Goal: Task Accomplishment & Management: Complete application form

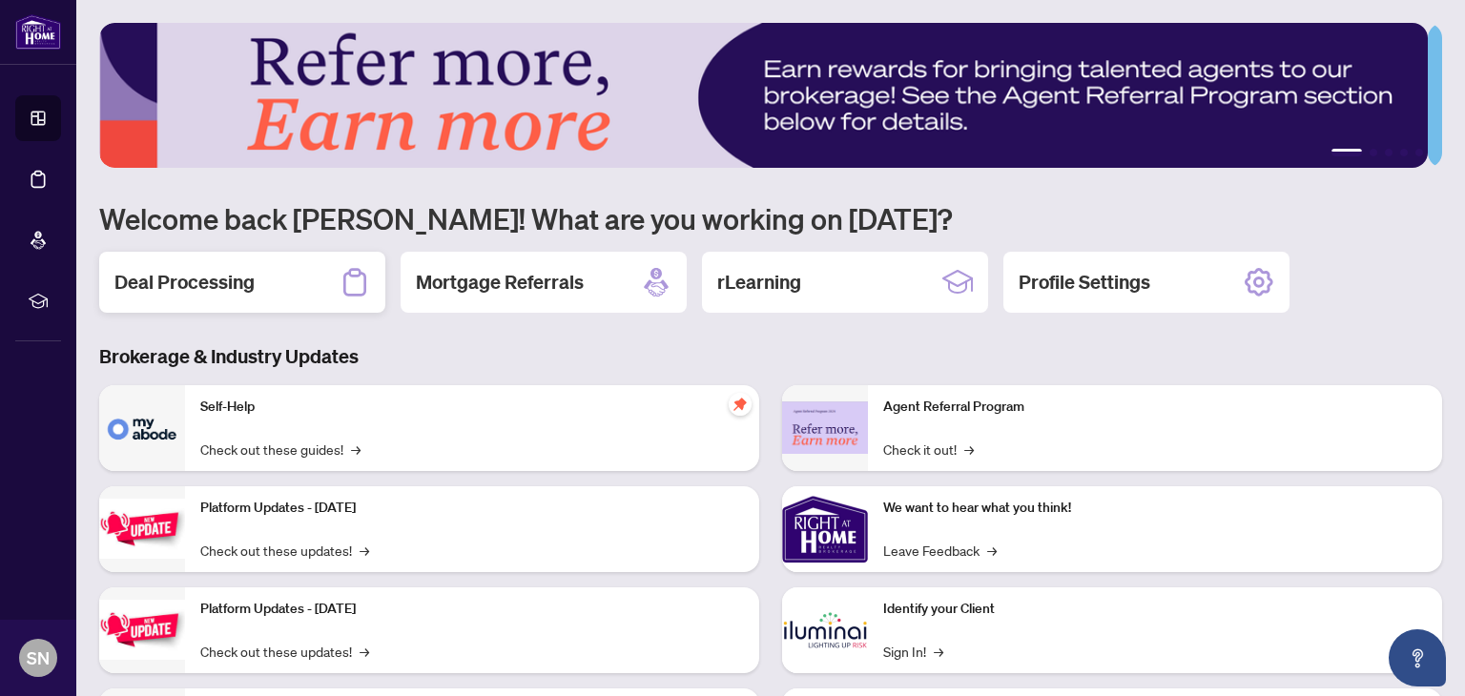
click at [205, 279] on h2 "Deal Processing" at bounding box center [184, 282] width 140 height 27
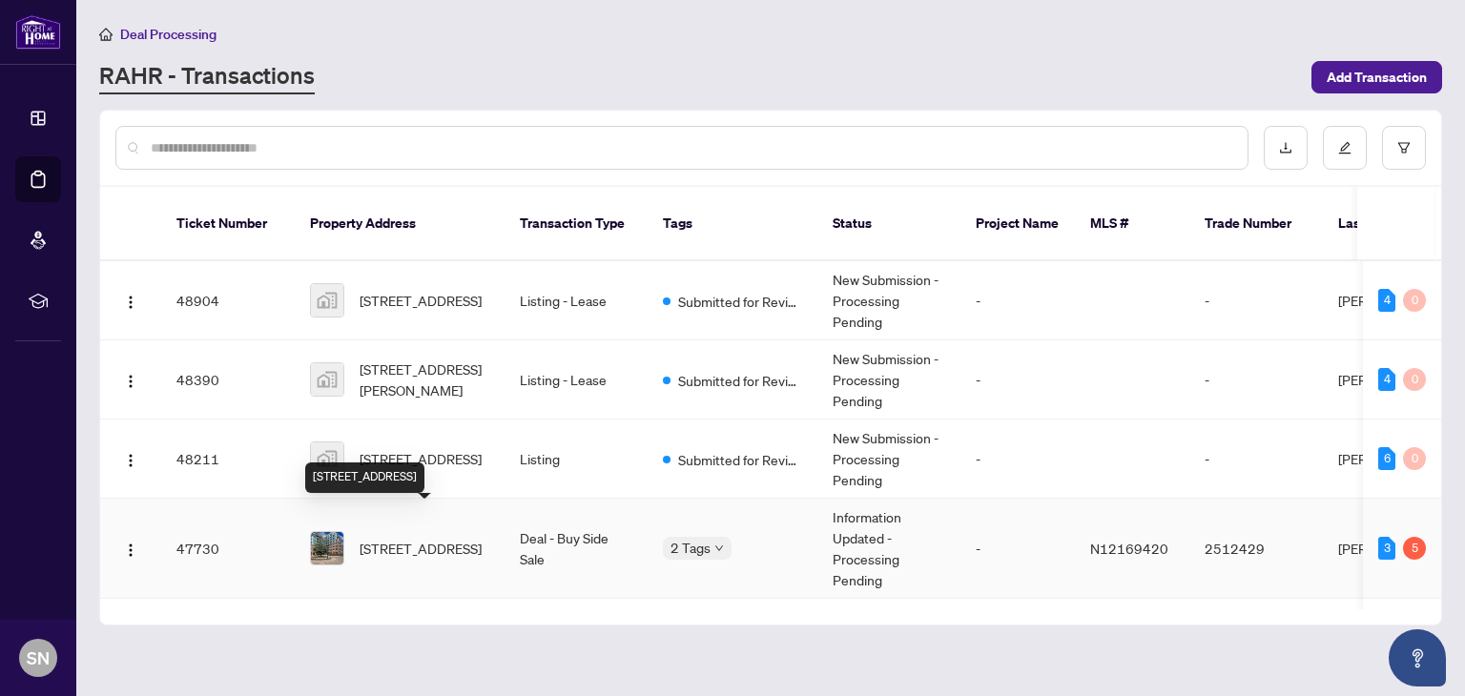
click at [381, 538] on span "[STREET_ADDRESS]" at bounding box center [421, 548] width 122 height 21
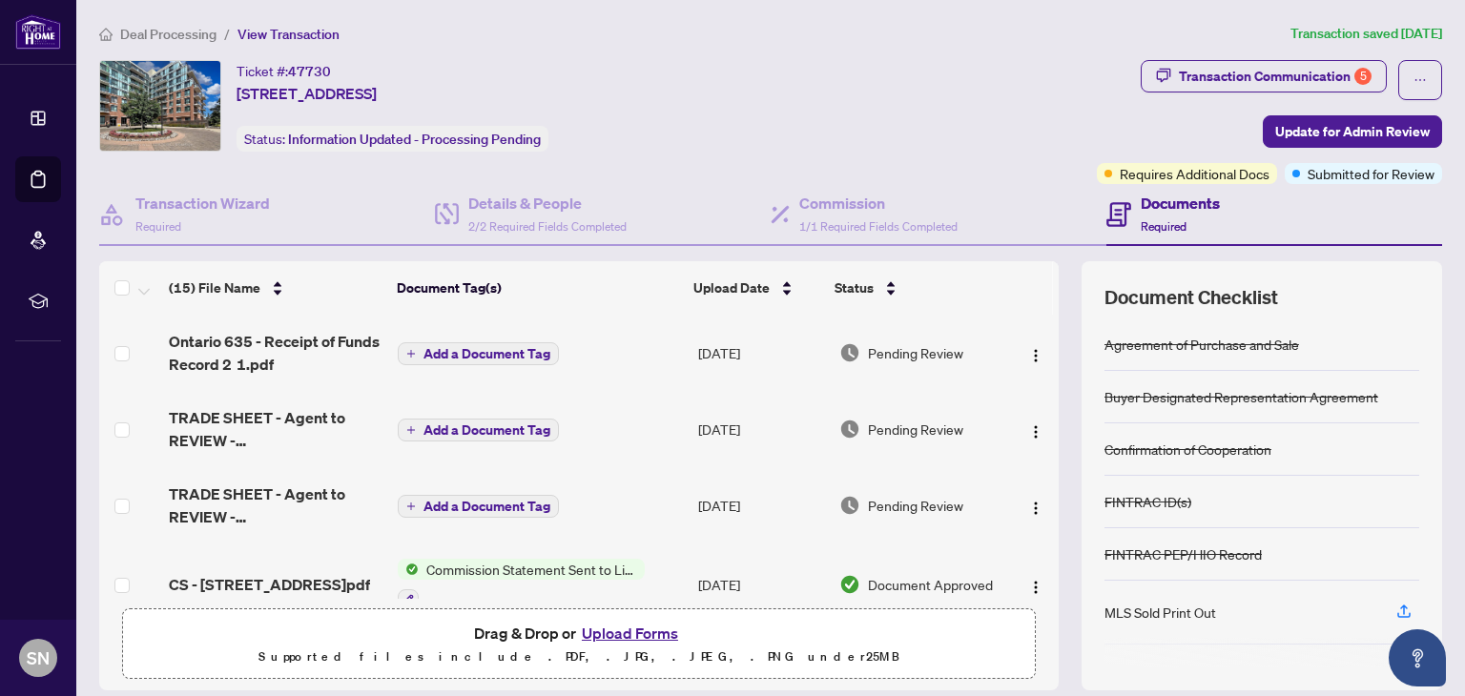
click at [614, 623] on button "Upload Forms" at bounding box center [630, 633] width 108 height 25
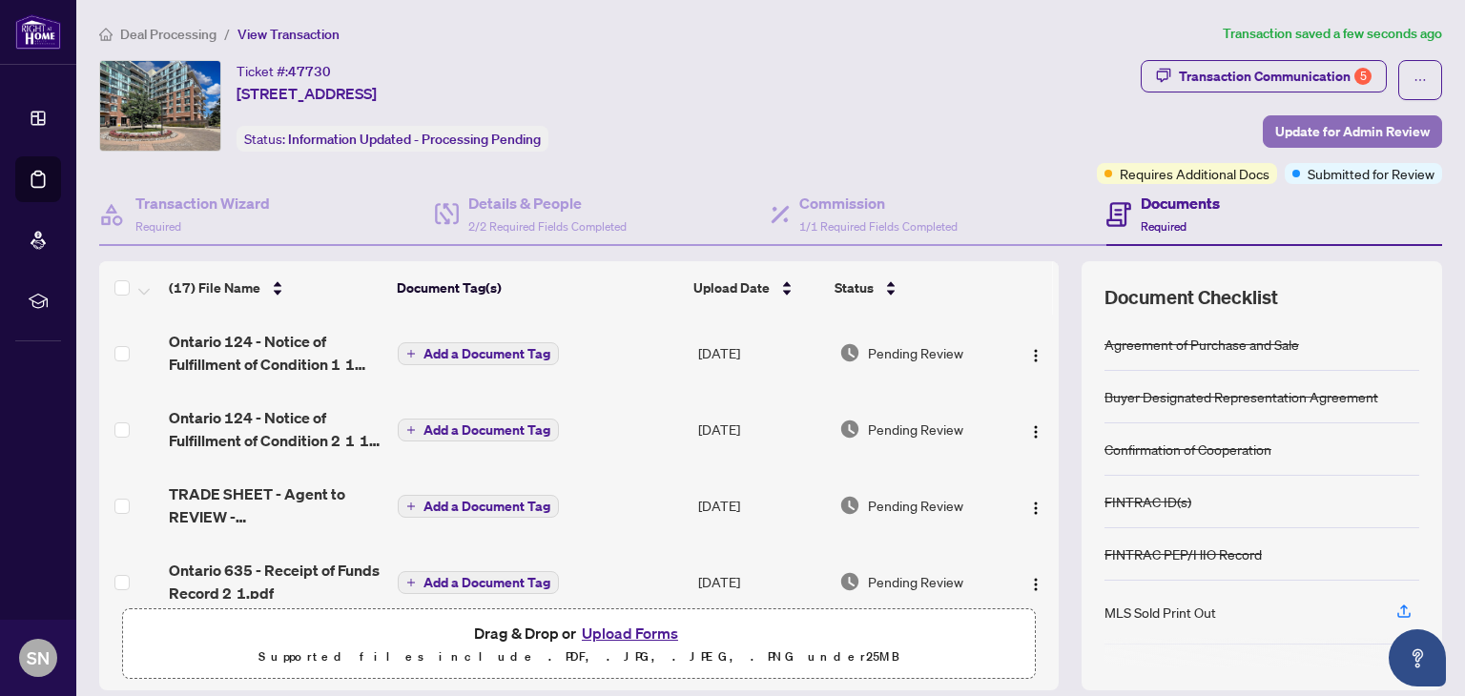
click at [1309, 131] on span "Update for Admin Review" at bounding box center [1352, 131] width 155 height 31
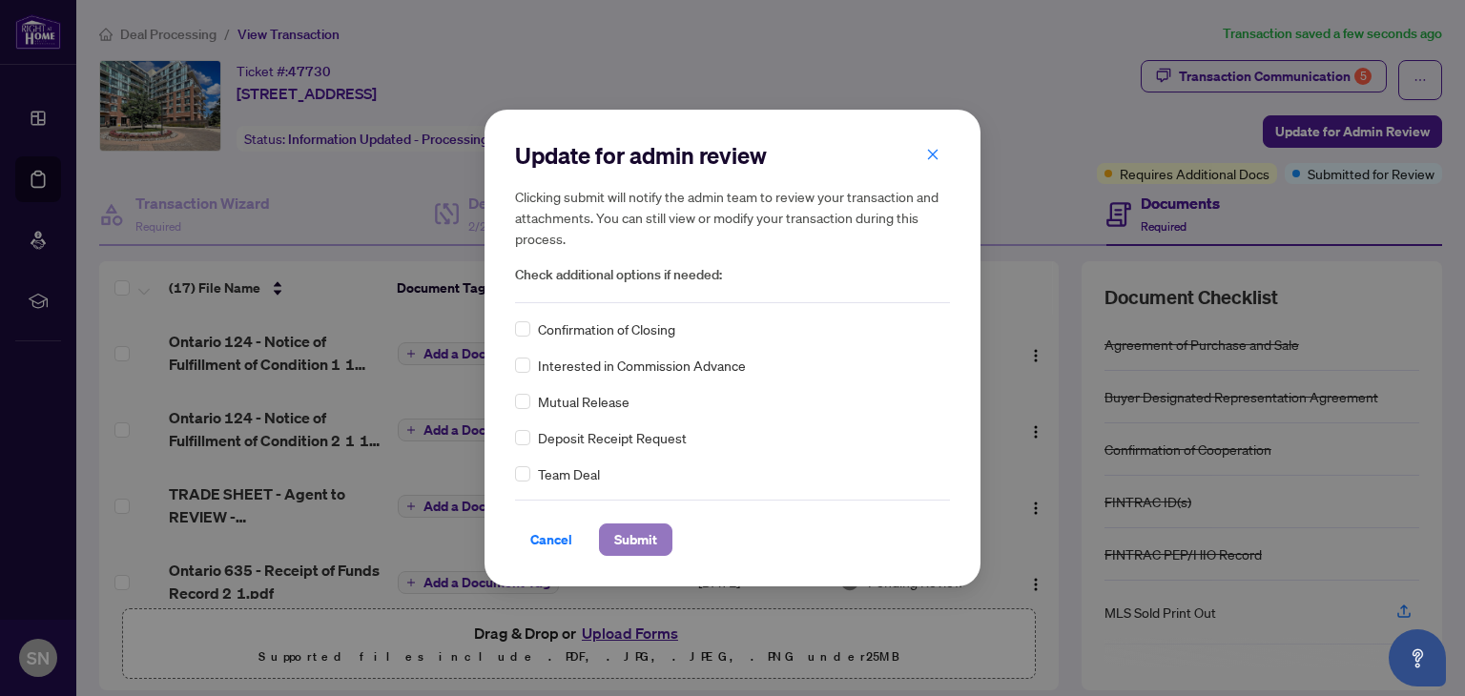
click at [630, 541] on span "Submit" at bounding box center [635, 540] width 43 height 31
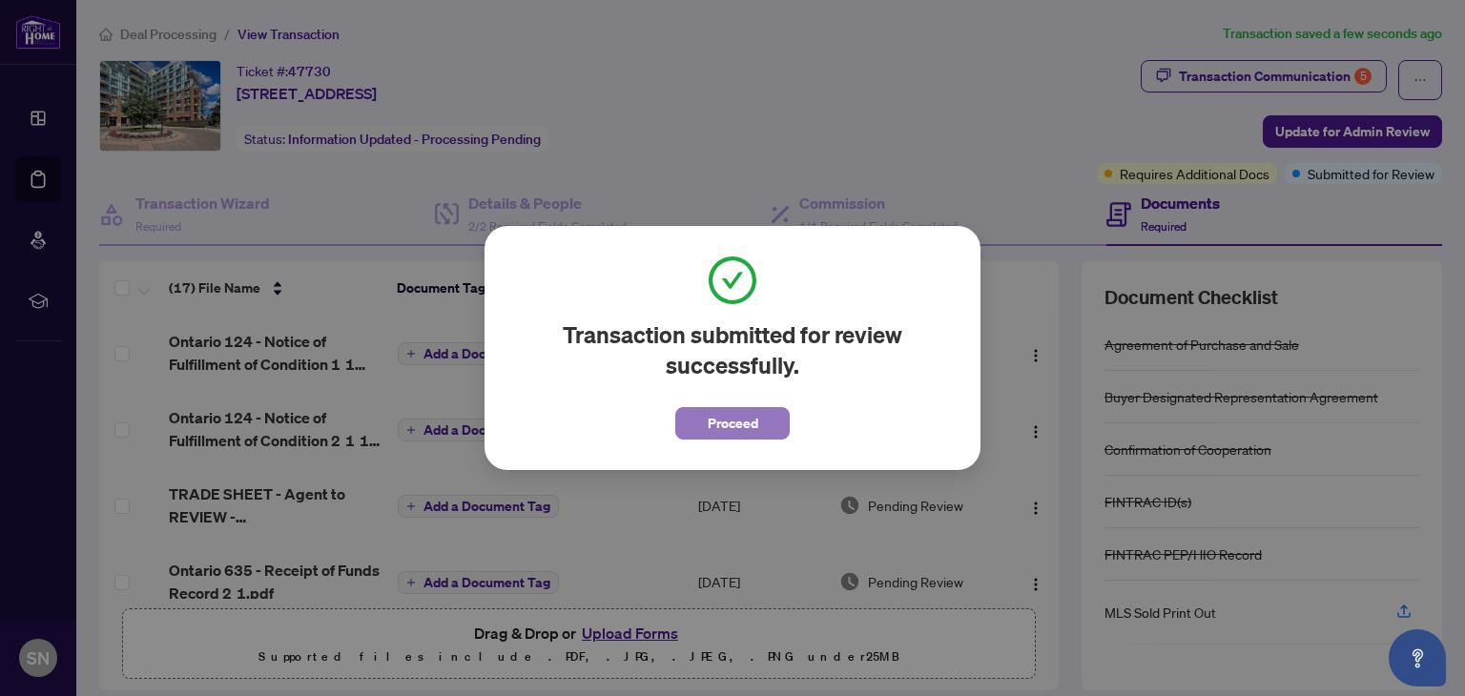
click at [742, 414] on span "Proceed" at bounding box center [733, 423] width 51 height 31
